Goal: Transaction & Acquisition: Purchase product/service

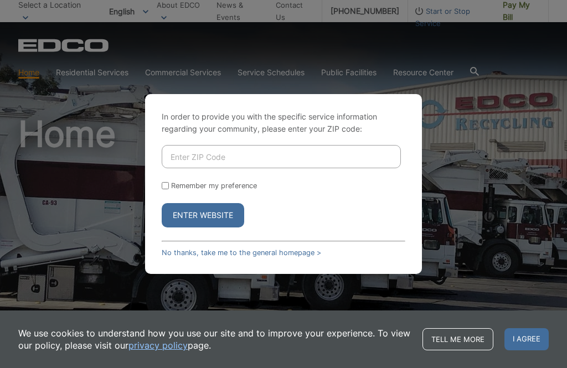
click at [263, 168] on input "Enter ZIP Code" at bounding box center [281, 156] width 239 height 23
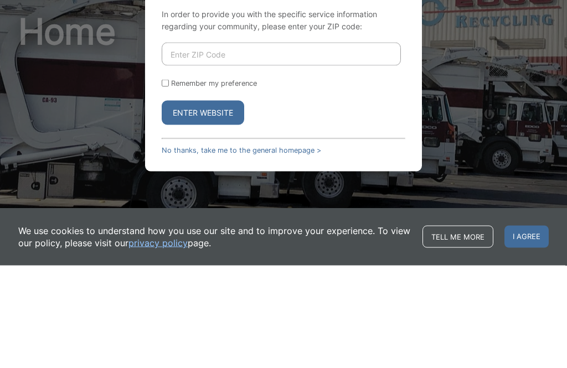
type input "92028"
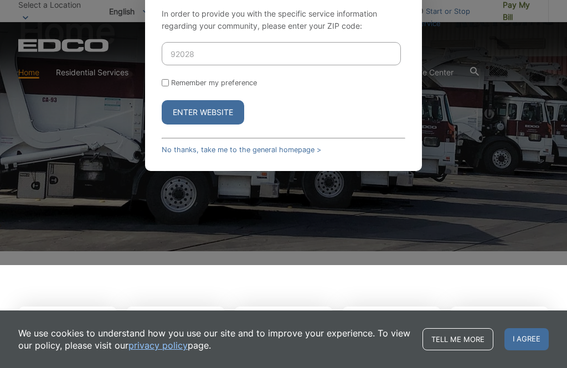
click at [167, 86] on input "Remember my preference" at bounding box center [165, 82] width 7 height 7
checkbox input "true"
click at [220, 125] on button "Enter Website" at bounding box center [203, 112] width 83 height 24
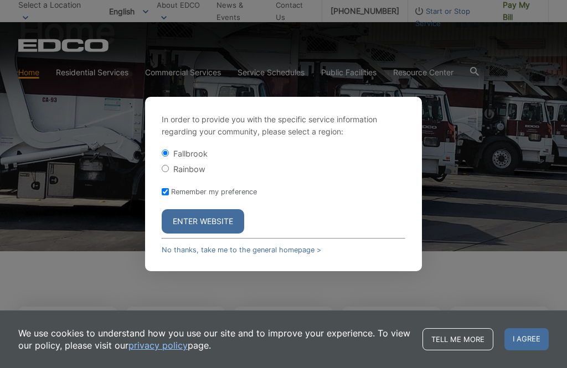
click at [207, 234] on button "Enter Website" at bounding box center [203, 221] width 83 height 24
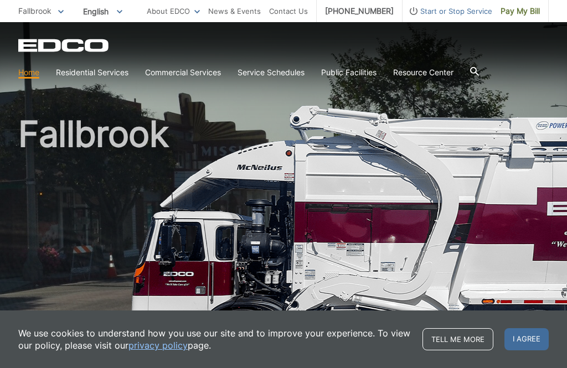
click at [522, 9] on span "Pay My Bill" at bounding box center [520, 11] width 39 height 12
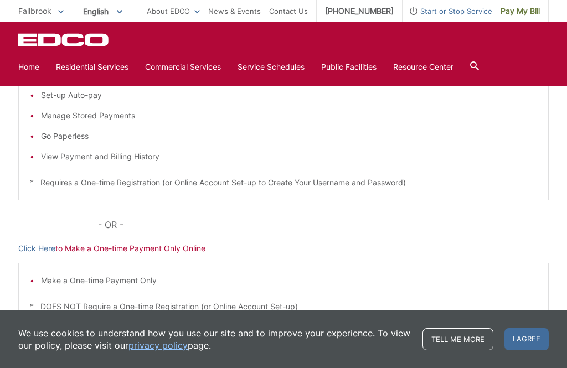
scroll to position [293, 0]
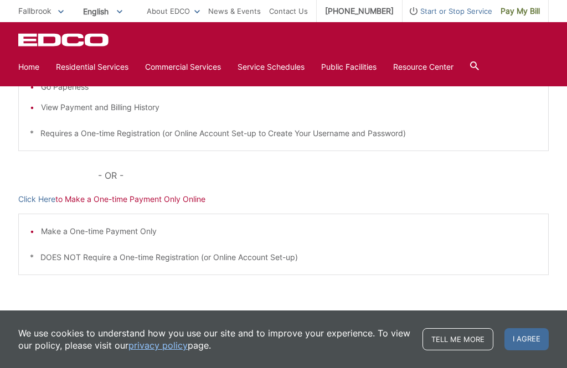
click at [137, 203] on p "Click Here to Make a One-time Payment Only Online" at bounding box center [283, 199] width 531 height 12
click at [159, 198] on p "Click Here to Make a One-time Payment Only Online" at bounding box center [283, 199] width 531 height 12
click at [37, 202] on link "Click Here" at bounding box center [36, 199] width 37 height 12
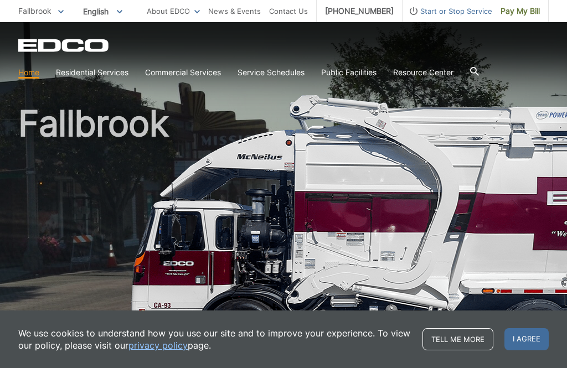
scroll to position [13, 0]
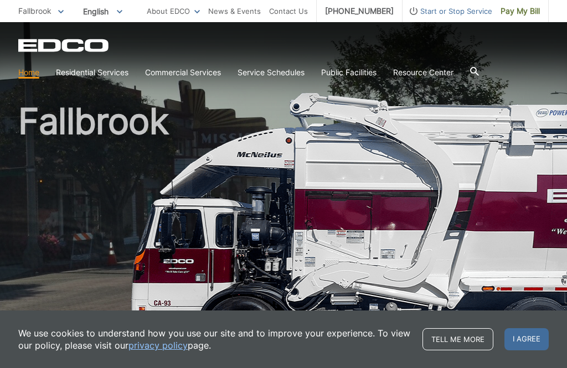
click at [284, 232] on h1 "Fallbrook" at bounding box center [283, 225] width 531 height 243
click at [32, 79] on link "Home" at bounding box center [28, 72] width 21 height 12
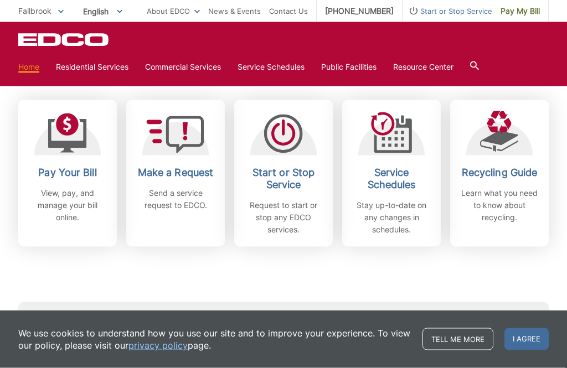
scroll to position [310, 0]
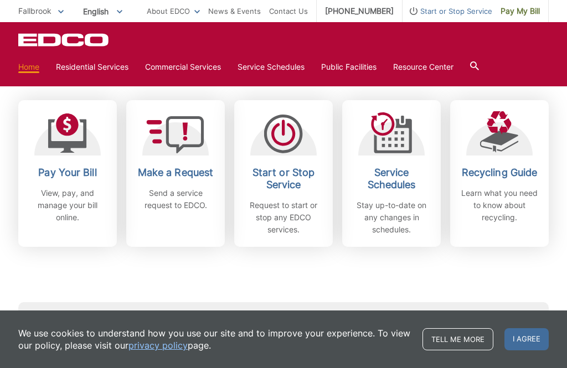
click at [69, 203] on p "View, pay, and manage your bill online." at bounding box center [68, 205] width 82 height 37
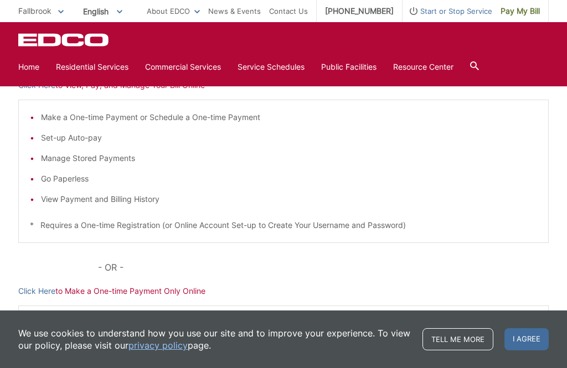
scroll to position [206, 0]
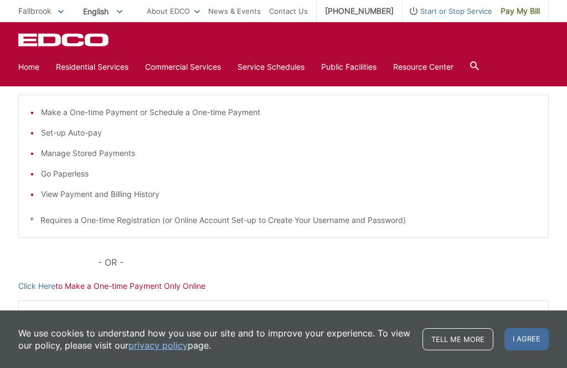
click at [71, 197] on li "View Payment and Billing History" at bounding box center [289, 194] width 496 height 12
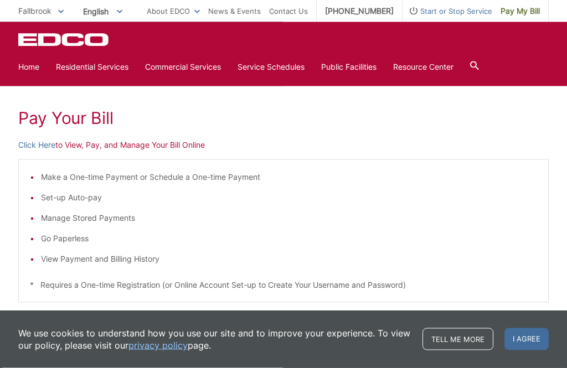
scroll to position [136, 0]
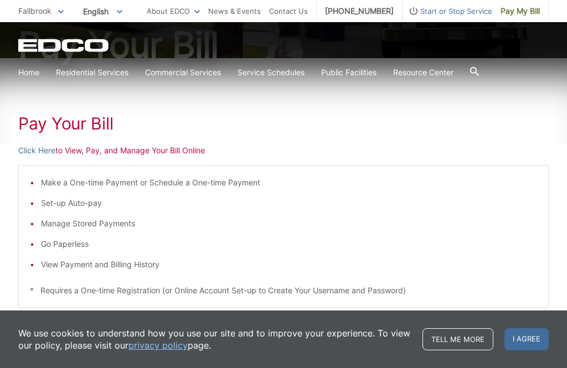
click at [37, 152] on link "Click Here" at bounding box center [36, 151] width 37 height 12
